Goal: Task Accomplishment & Management: Use online tool/utility

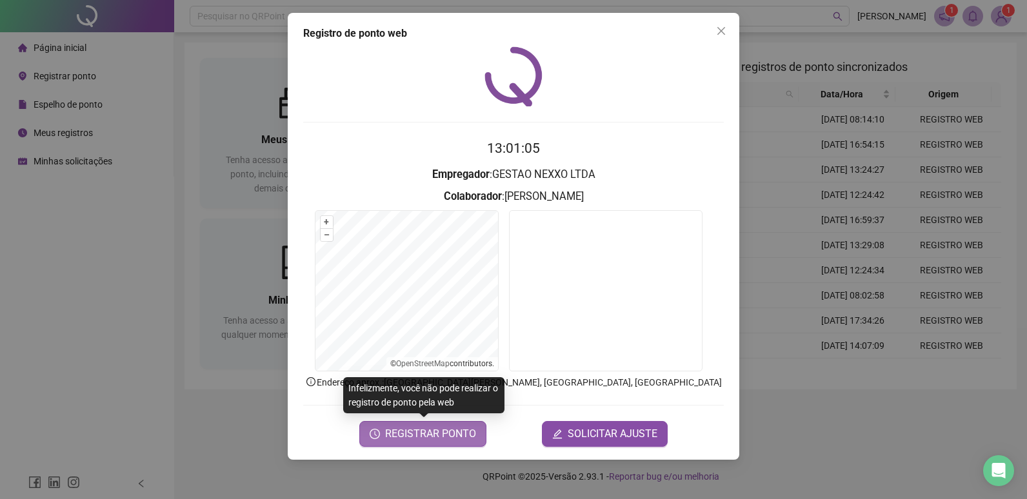
click at [408, 435] on span "REGISTRAR PONTO" at bounding box center [430, 433] width 91 height 15
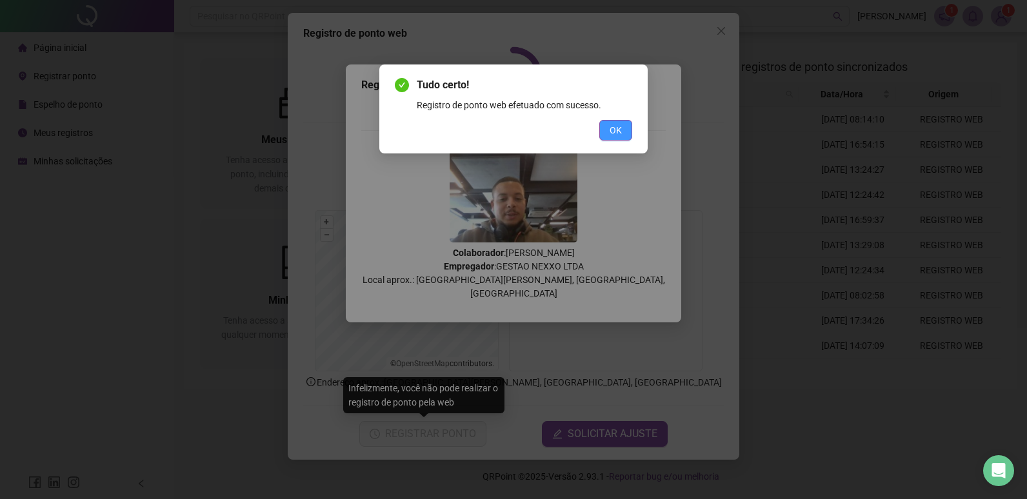
click at [615, 130] on span "OK" at bounding box center [616, 130] width 12 height 14
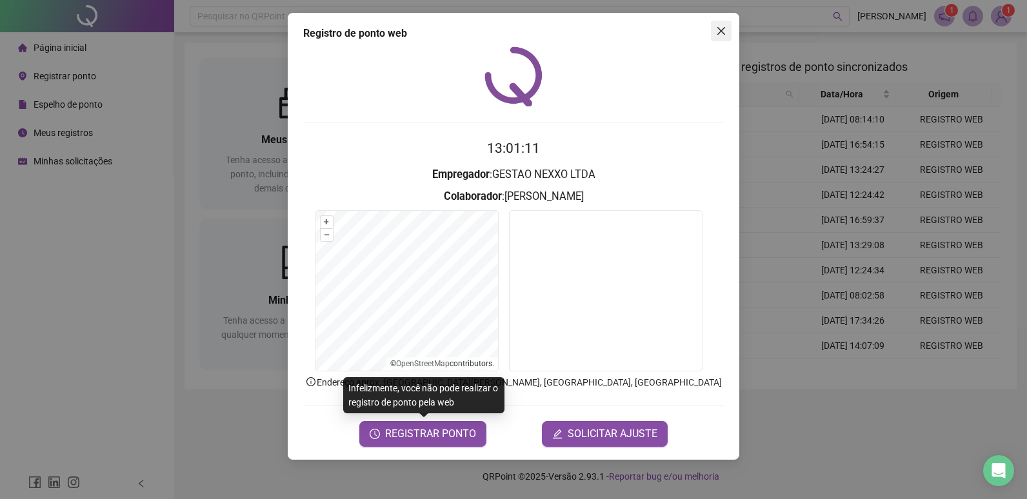
click at [720, 31] on icon "close" at bounding box center [721, 31] width 8 height 8
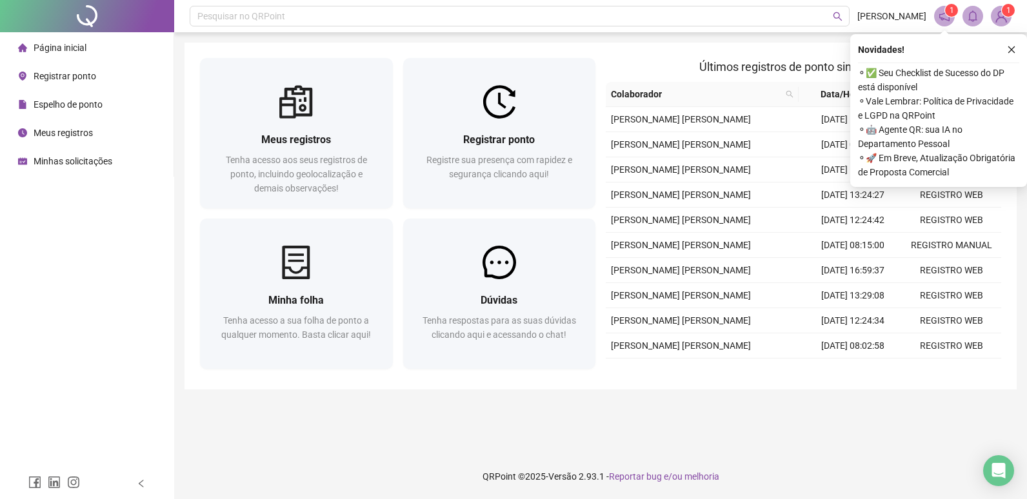
click at [1024, 42] on div "Novidades ! ⚬ ✅ Seu Checklist de Sucesso do DP está disponível ⚬ Vale Lembrar: …" at bounding box center [938, 110] width 177 height 153
click at [1017, 45] on button "button" at bounding box center [1011, 49] width 15 height 15
click at [1015, 46] on icon "close" at bounding box center [1011, 49] width 9 height 9
